Goal: Information Seeking & Learning: Learn about a topic

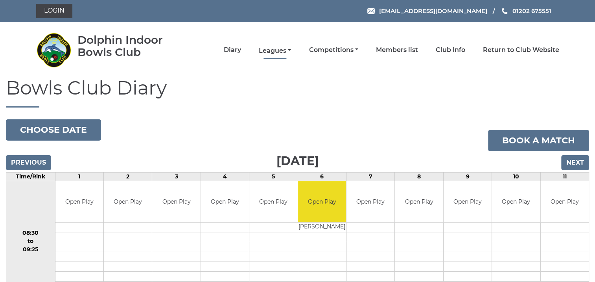
click at [276, 50] on link "Leagues" at bounding box center [275, 50] width 32 height 9
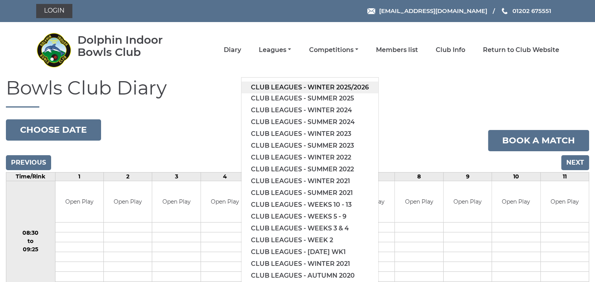
click at [279, 85] on link "Club leagues - Winter 2025/2026" at bounding box center [310, 87] width 137 height 12
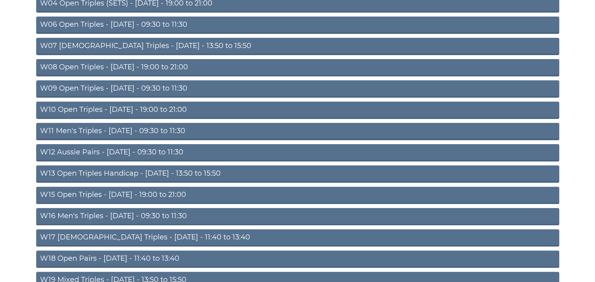
scroll to position [197, 0]
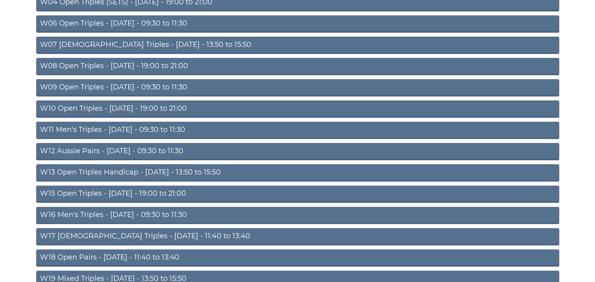
click at [121, 212] on link "W16 Men's Triples - [DATE] - 09:30 to 11:30" at bounding box center [297, 215] width 523 height 17
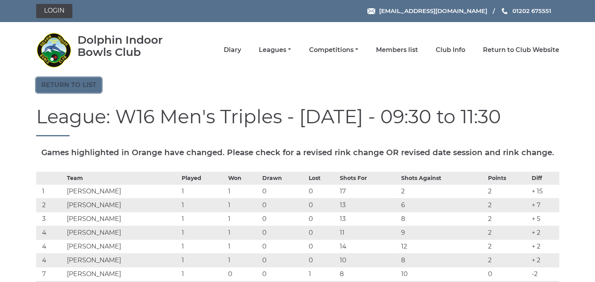
click at [79, 89] on link "Return to list" at bounding box center [68, 84] width 65 height 15
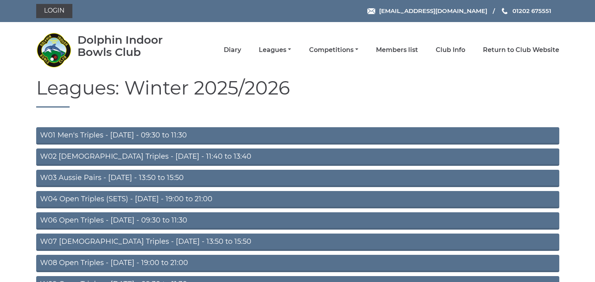
click at [129, 135] on link "W01 Men's Triples - [DATE] - 09:30 to 11:30" at bounding box center [297, 135] width 523 height 17
